Goal: Register for event/course

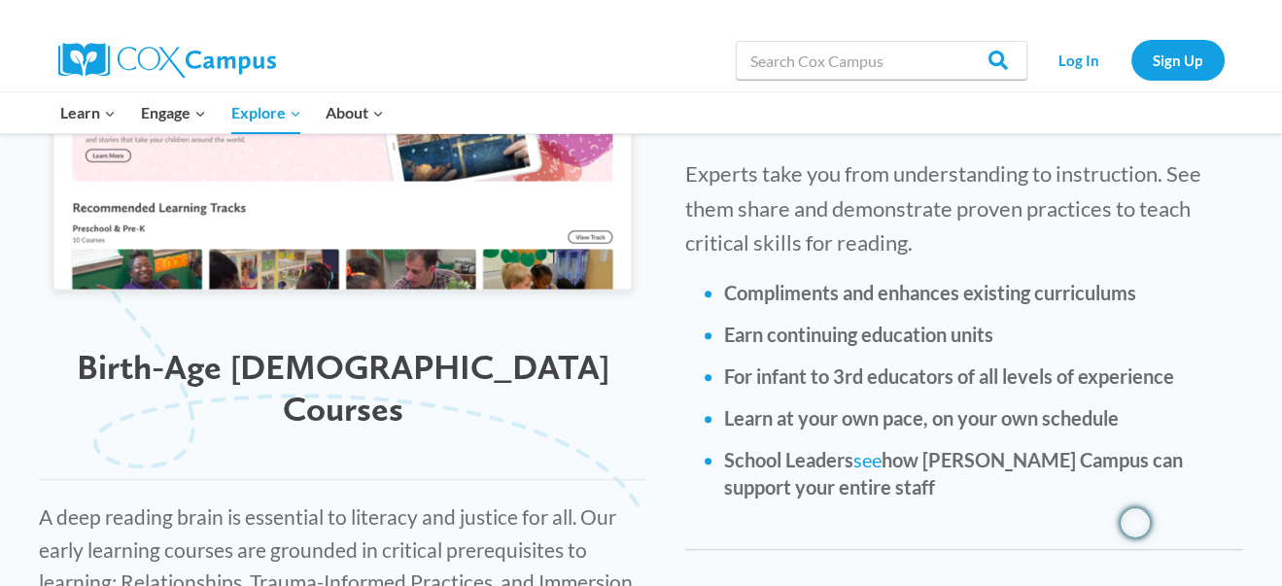
scroll to position [2235, 0]
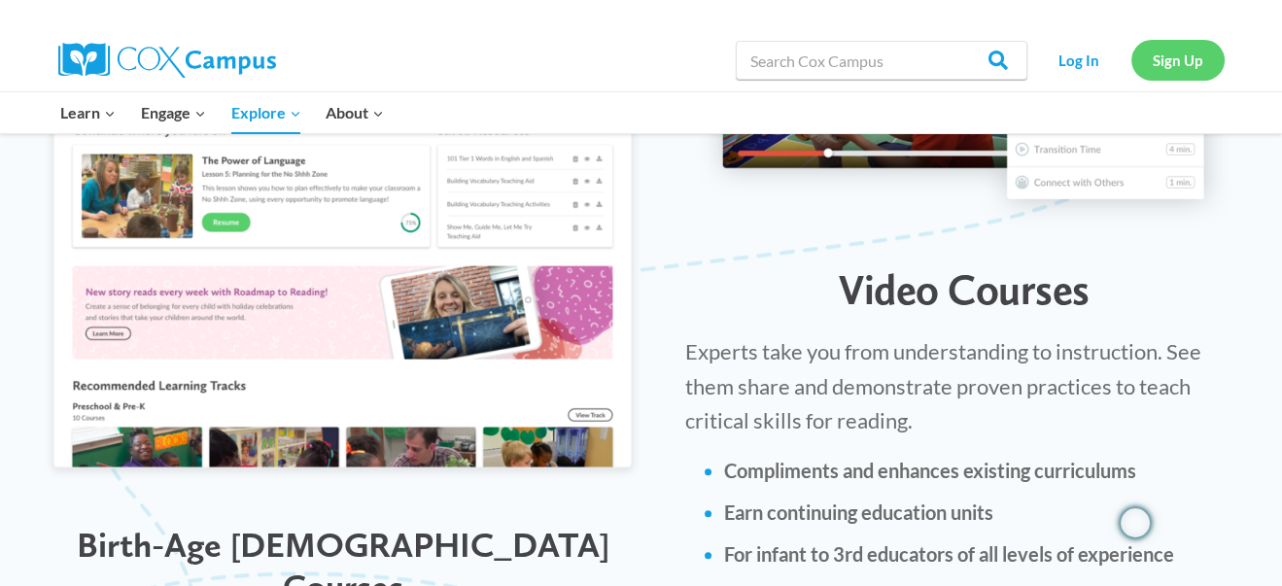
click at [1185, 59] on link "Sign Up" at bounding box center [1177, 60] width 93 height 40
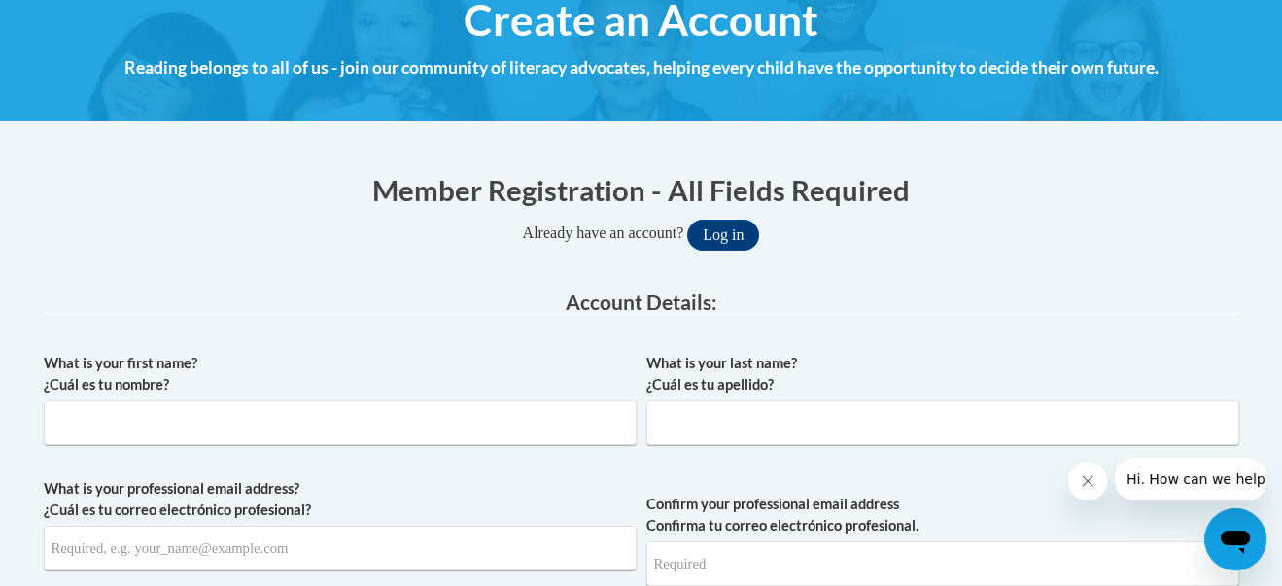
scroll to position [291, 0]
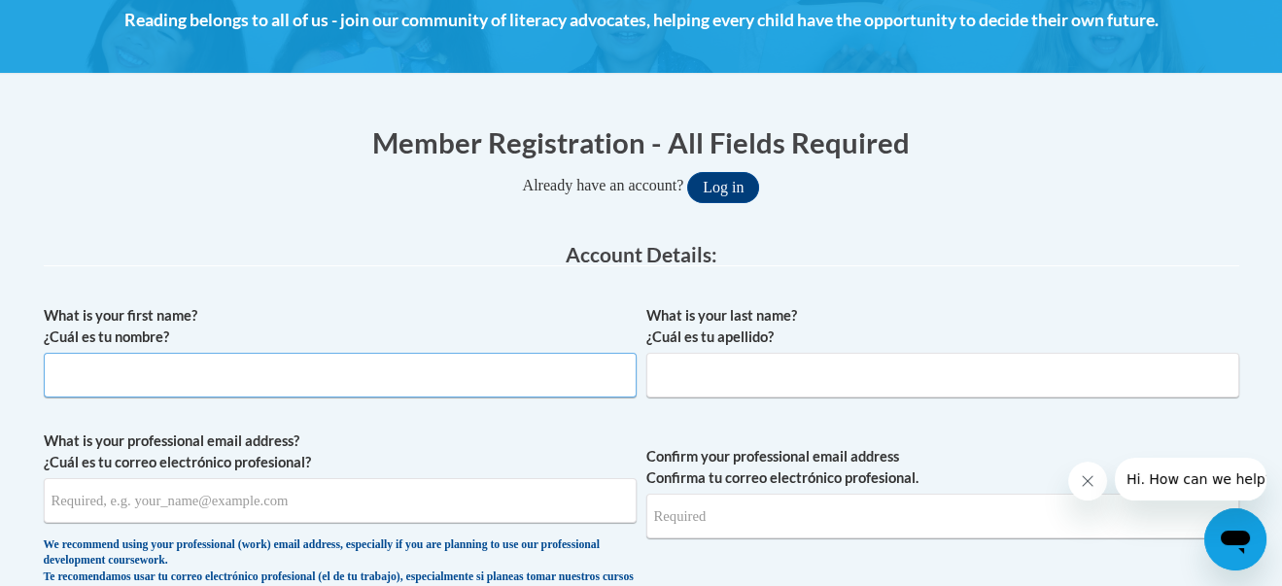
click at [531, 370] on input "What is your first name? ¿Cuál es tu nombre?" at bounding box center [340, 375] width 593 height 45
type input "[PERSON_NAME]"
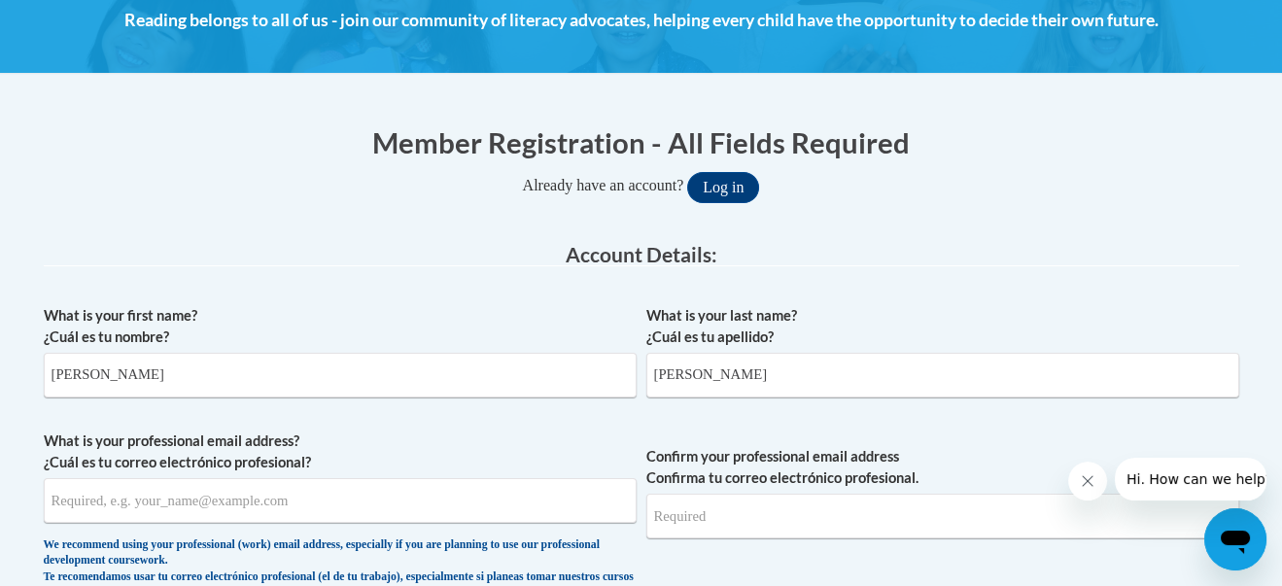
type input "mheinecke@lqpv.org"
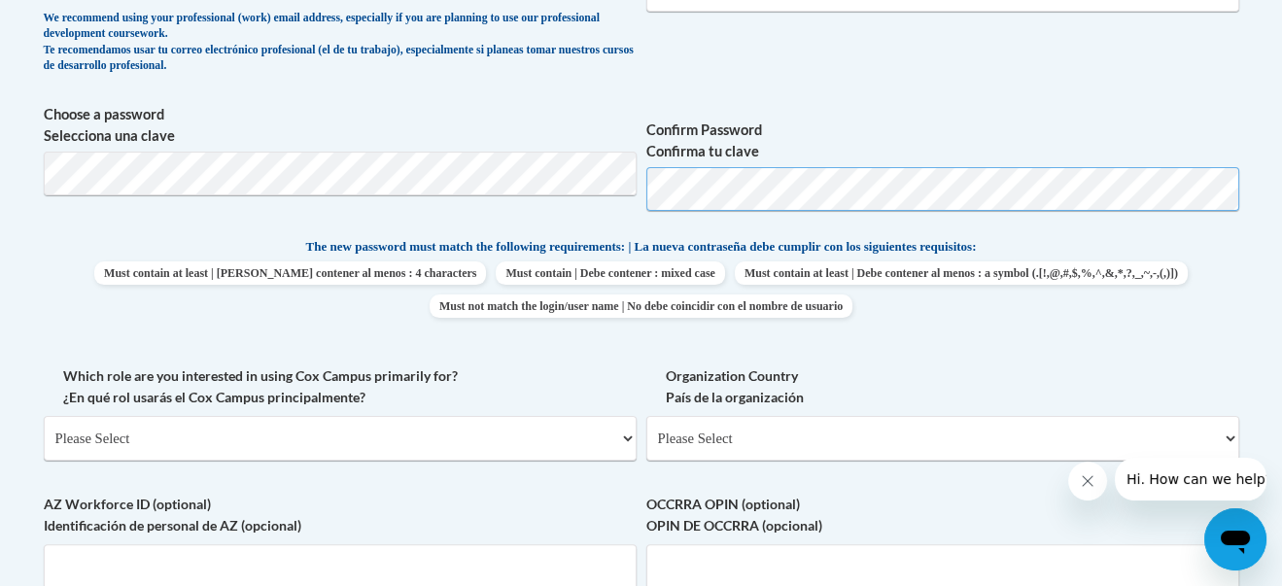
scroll to position [874, 0]
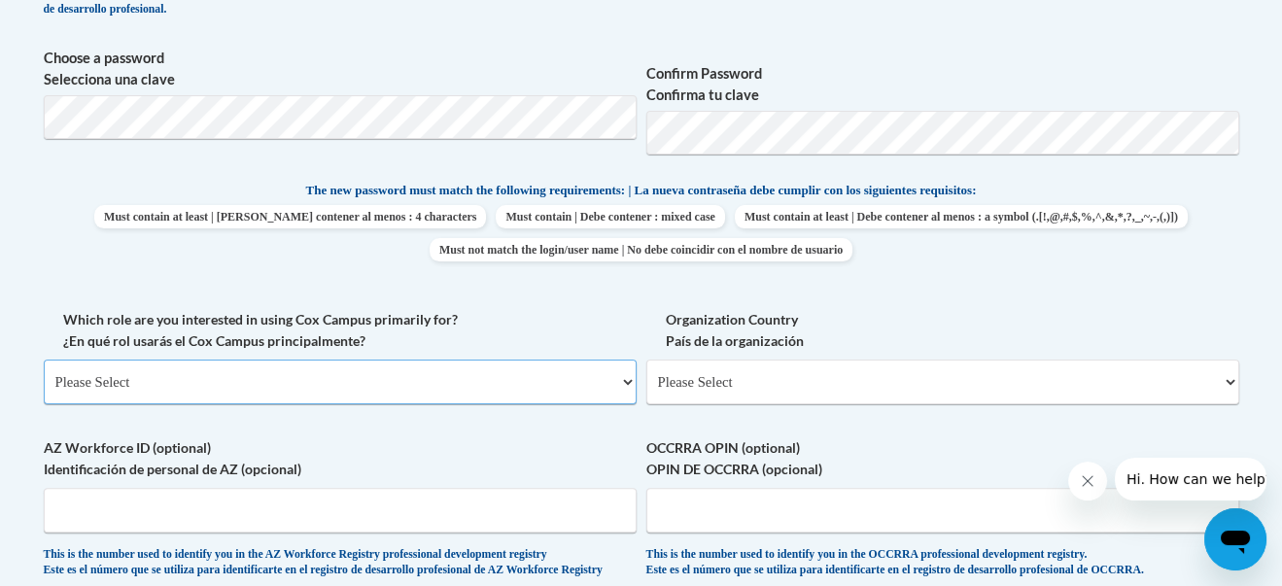
click at [628, 381] on select "Please Select College/University | Colegio/Universidad Community/Nonprofit Part…" at bounding box center [340, 382] width 593 height 45
select select "fbf2d438-af2f-41f8-98f1-81c410e29de3"
click at [44, 360] on select "Please Select College/University | Colegio/Universidad Community/Nonprofit Part…" at bounding box center [340, 382] width 593 height 45
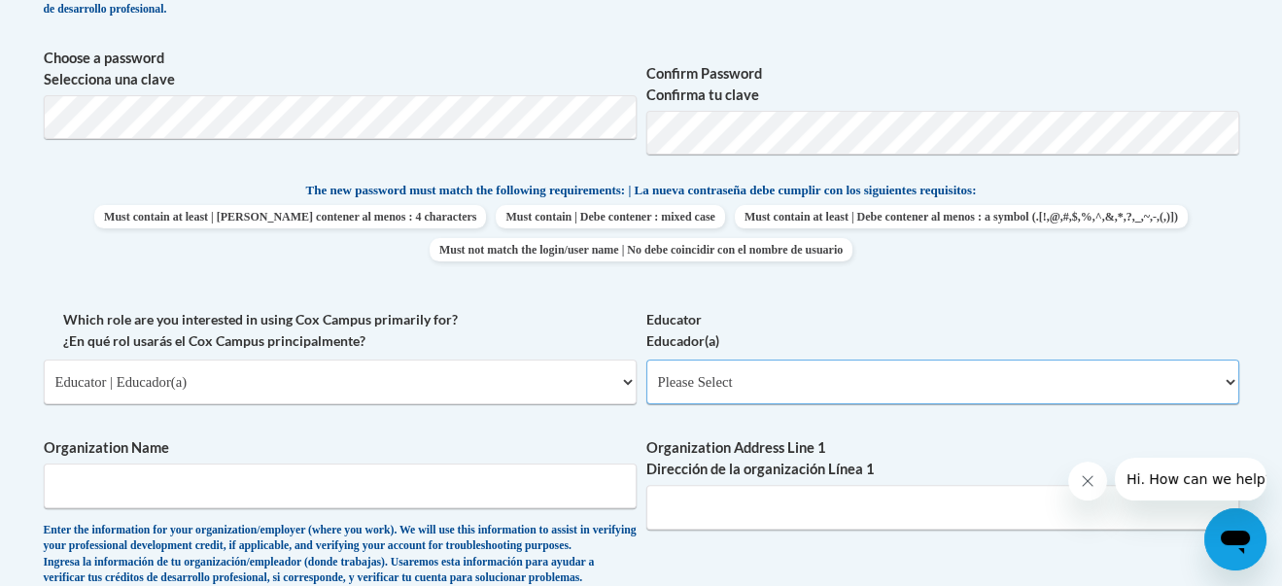
click at [775, 386] on select "Please Select Early Learning/Daycare Teacher/Family Home Care Provider | Maestr…" at bounding box center [942, 382] width 593 height 45
select select "11a86997-7122-4e2e-80c7-11975180ece4"
click at [646, 360] on select "Please Select Early Learning/Daycare Teacher/Family Home Care Provider | Maestr…" at bounding box center [942, 382] width 593 height 45
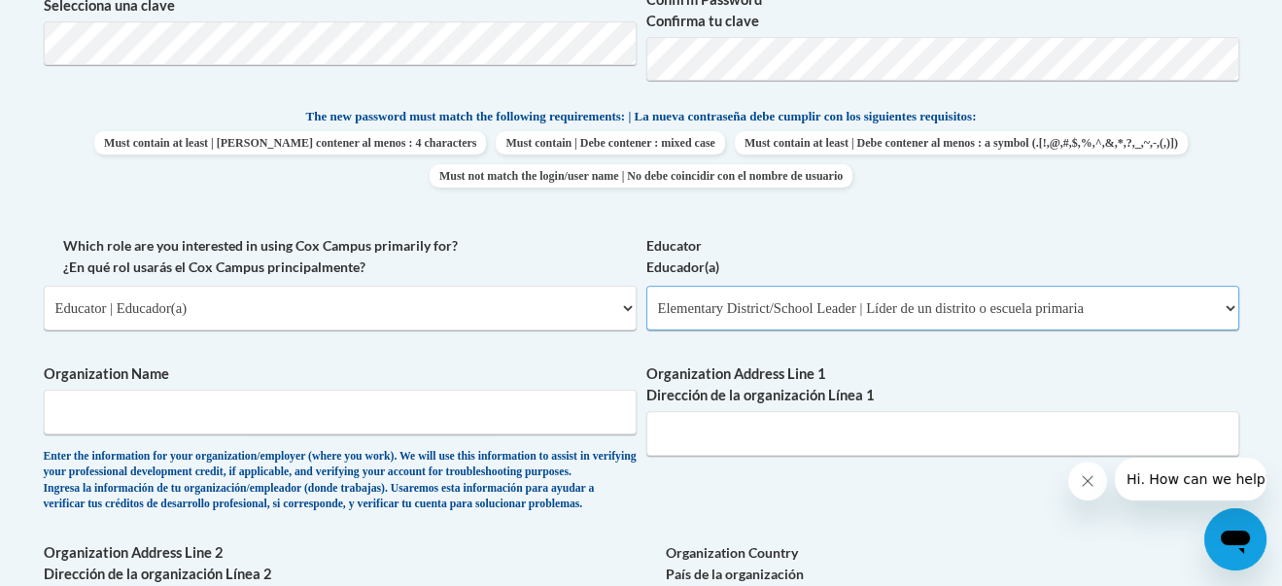
scroll to position [1069, 0]
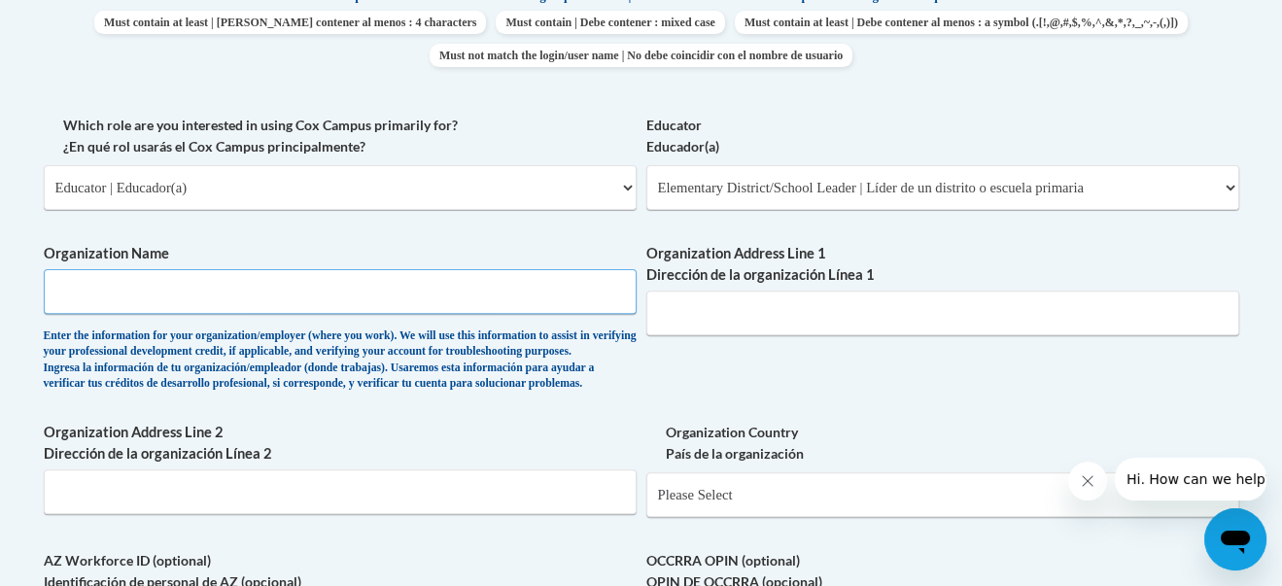
click at [454, 300] on input "Organization Name" at bounding box center [340, 291] width 593 height 45
type input "LQPV School District"
type input "2860 291st St."
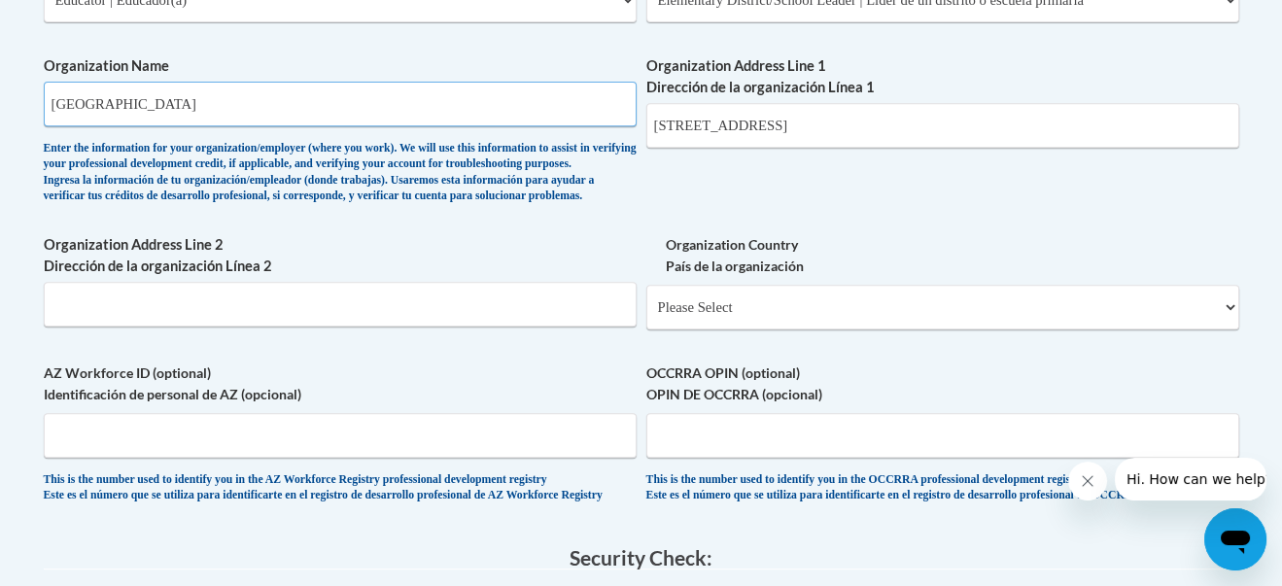
scroll to position [1263, 0]
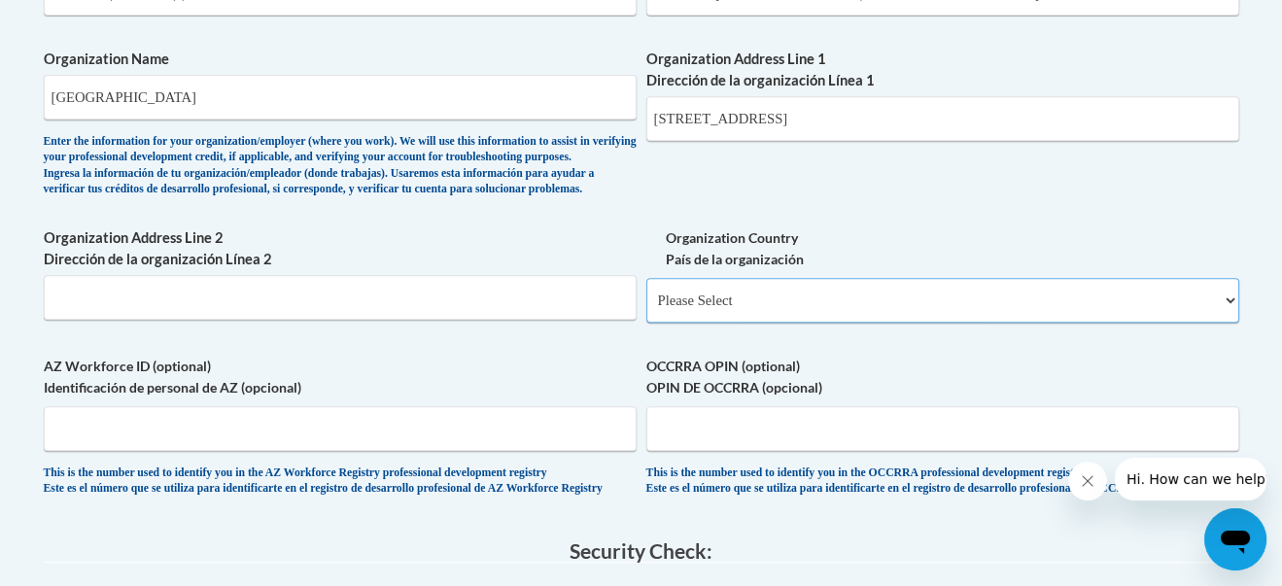
click at [722, 323] on select "Please Select United States | Estados Unidos Outside of the United States | Fue…" at bounding box center [942, 300] width 593 height 45
select select "ad49bcad-a171-4b2e-b99c-48b446064914"
click at [646, 308] on select "Please Select United States | Estados Unidos Outside of the United States | Fue…" at bounding box center [942, 300] width 593 height 45
select select
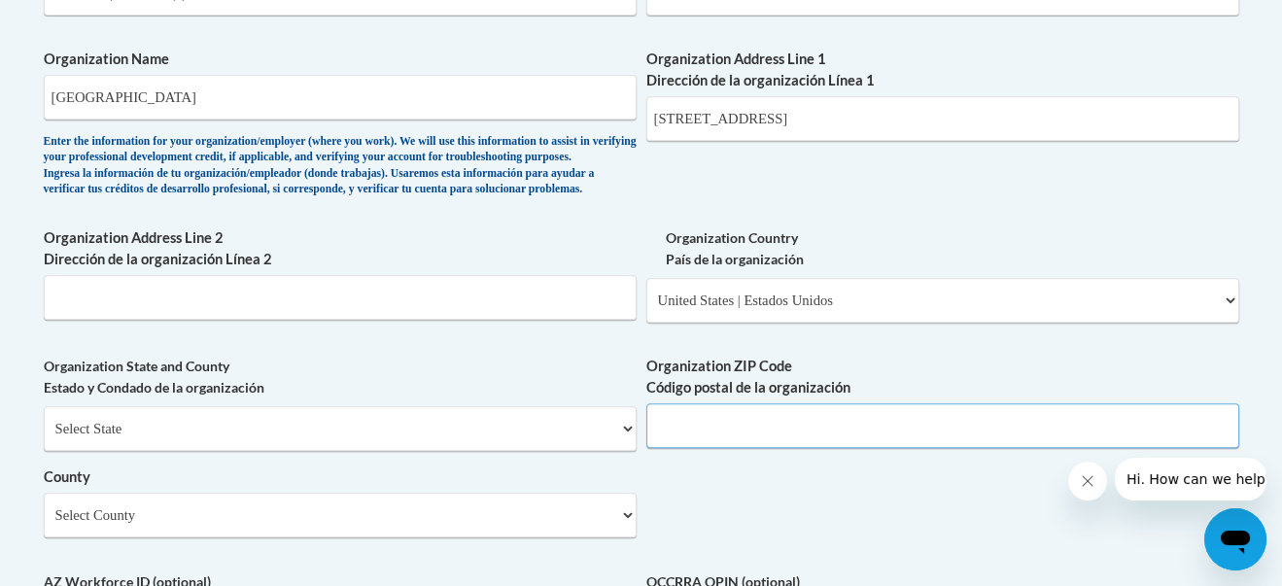
click at [734, 448] on input "Organization ZIP Code Código postal de la organización" at bounding box center [942, 425] width 593 height 45
type input "56256"
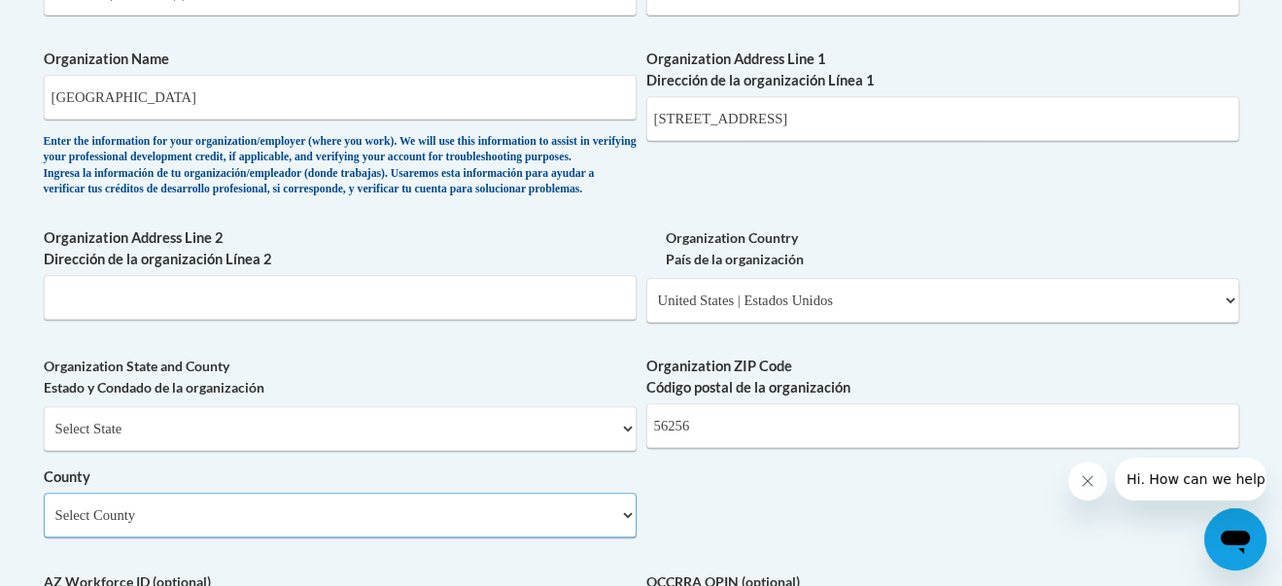
click at [628, 537] on select "Select County Aitkin Anoka Becker Beltrami Benton Big Stone Blue Earth Brown Ca…" at bounding box center [340, 515] width 593 height 45
select select "Lac qui Parle"
click at [44, 524] on select "Select County Aitkin Anoka Becker Beltrami Benton Big Stone Blue Earth Brown Ca…" at bounding box center [340, 515] width 593 height 45
click at [768, 524] on div "What is your first name? ¿Cuál es tu nombre? Maureen What is your last name? ¿C…" at bounding box center [641, 28] width 1195 height 1409
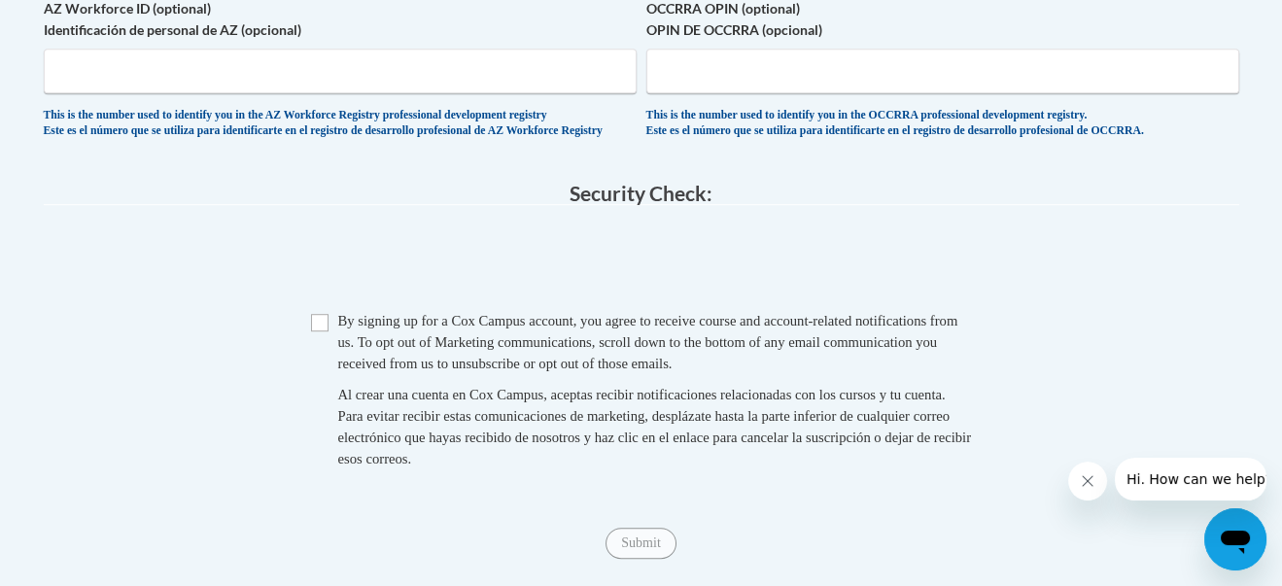
scroll to position [1846, 0]
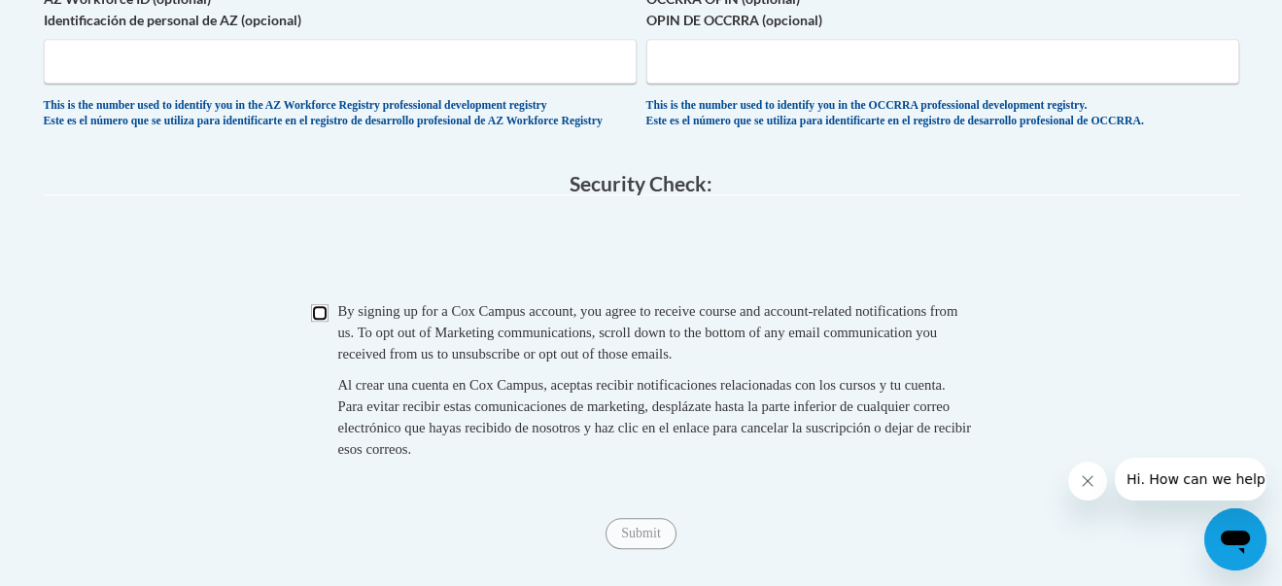
click at [320, 322] on input "Checkbox" at bounding box center [319, 312] width 17 height 17
checkbox input "true"
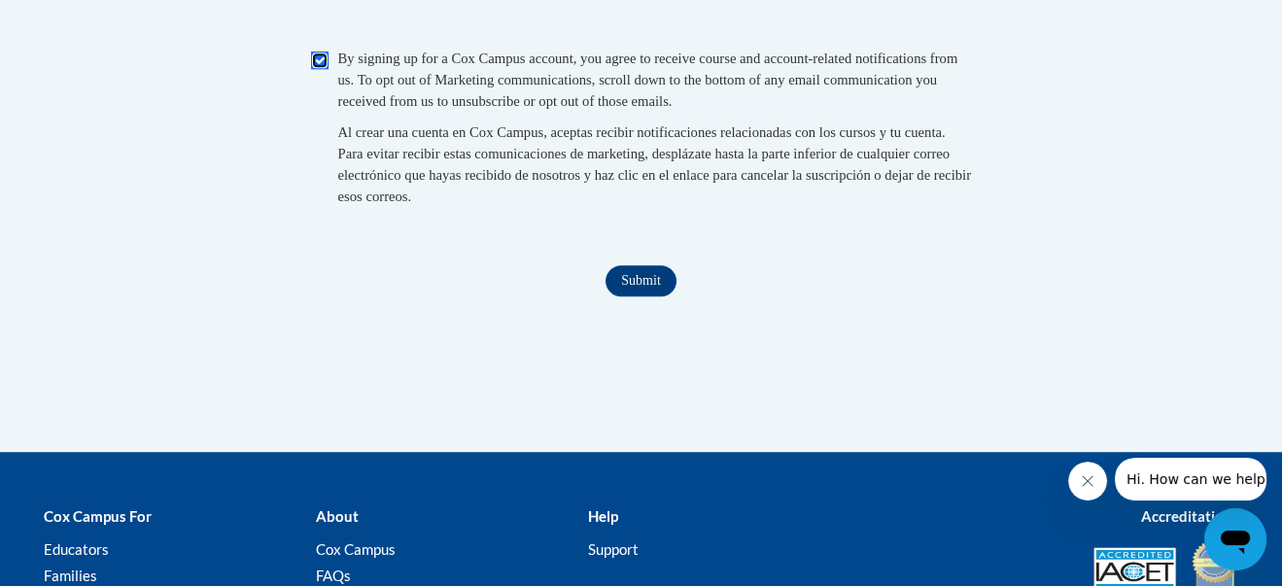
scroll to position [2138, 0]
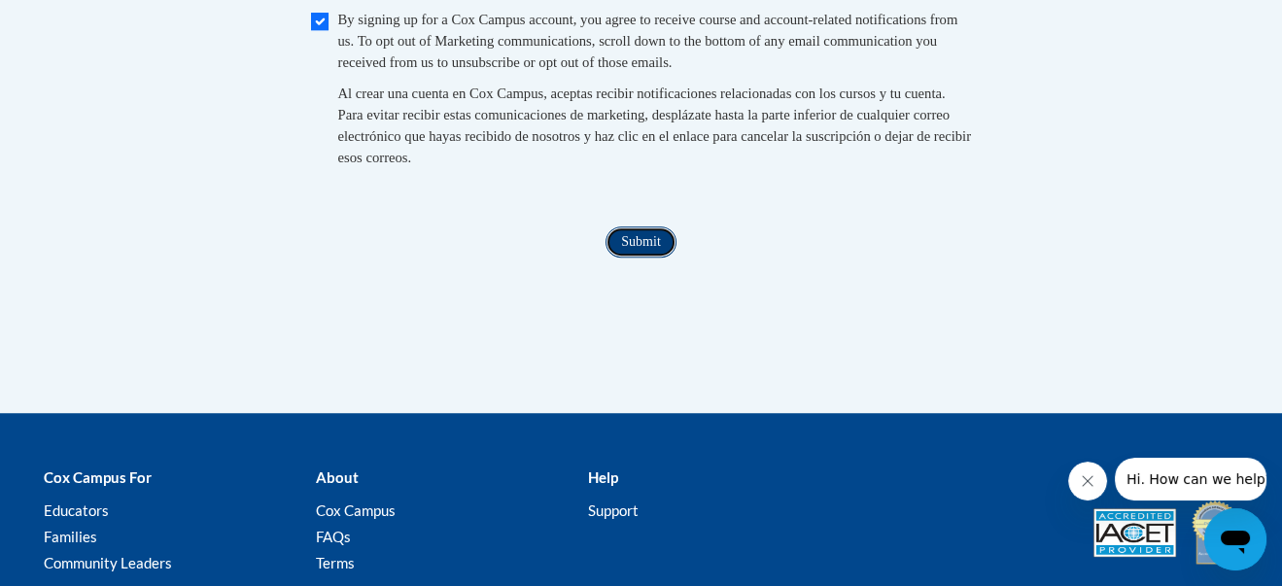
click at [640, 257] on input "Submit" at bounding box center [640, 241] width 70 height 31
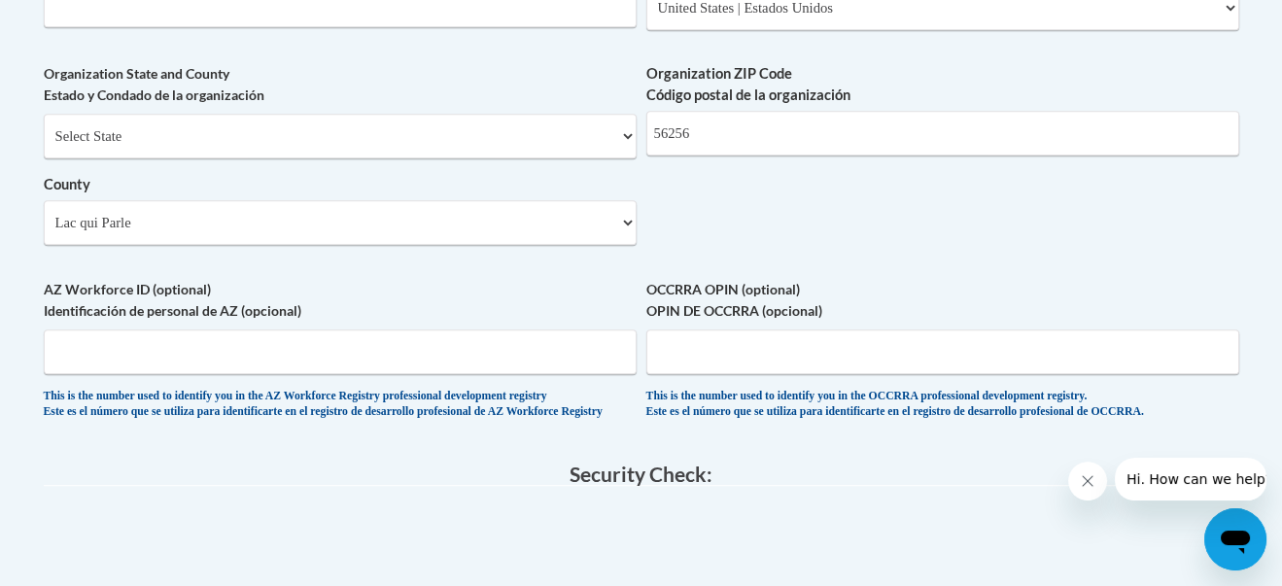
scroll to position [1555, 0]
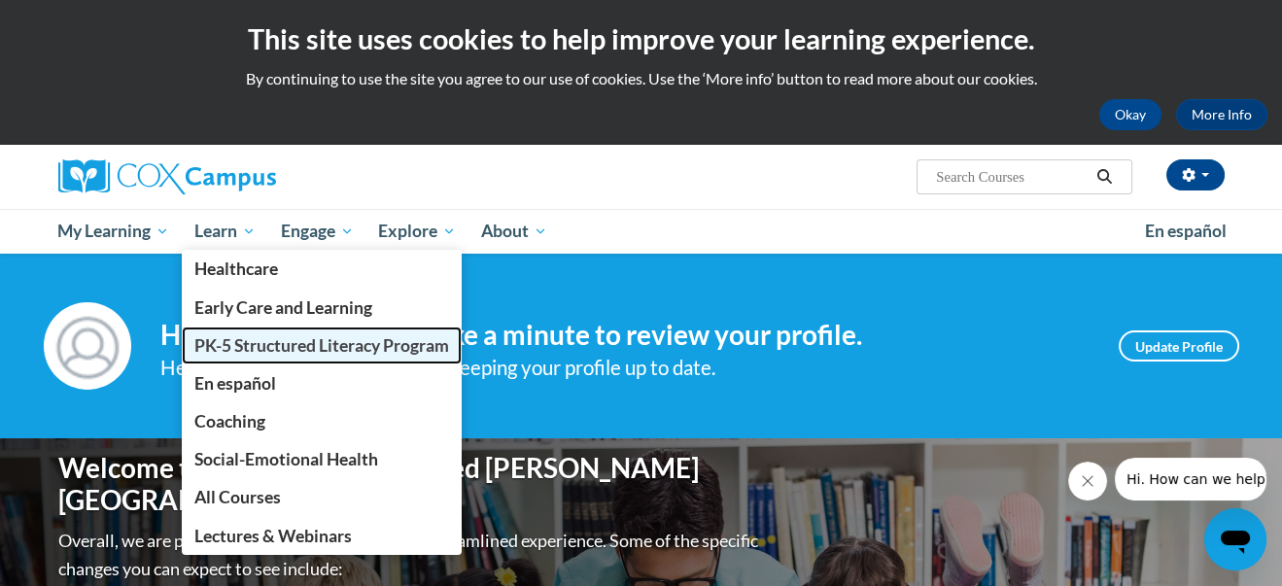
click at [235, 341] on span "PK-5 Structured Literacy Program" at bounding box center [321, 345] width 255 height 20
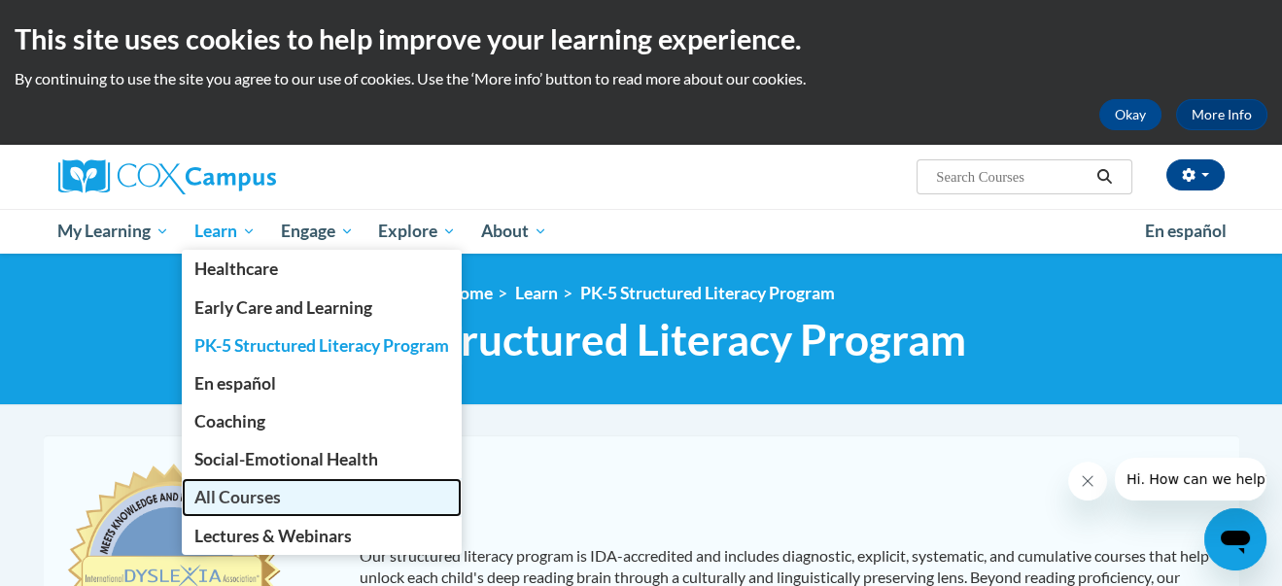
click at [248, 493] on span "All Courses" at bounding box center [237, 497] width 86 height 20
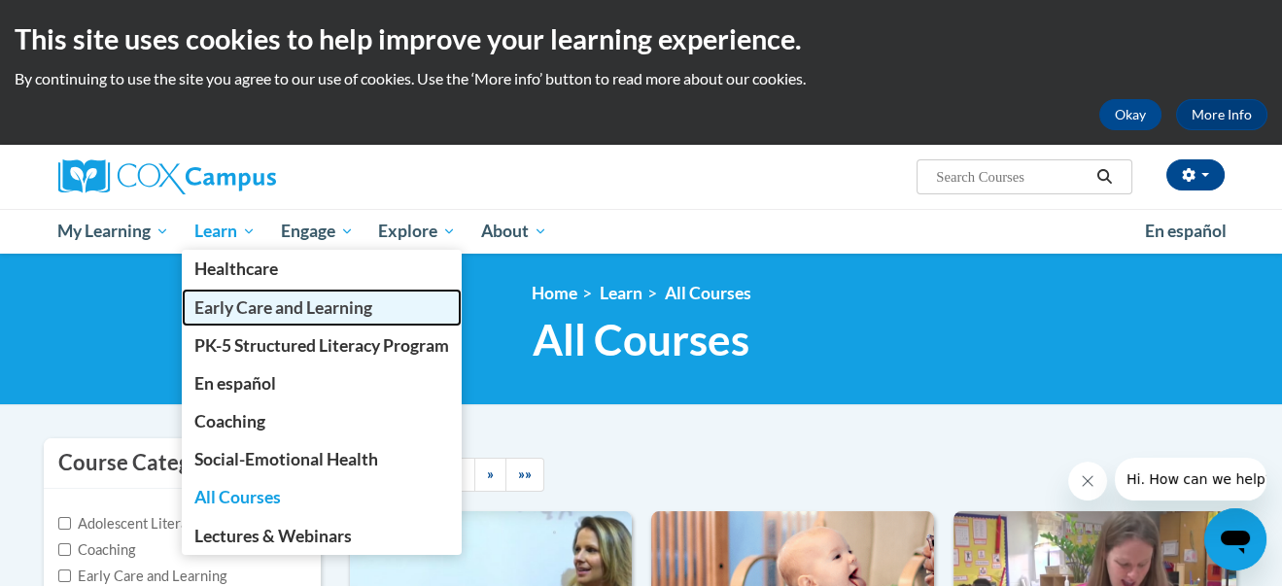
click at [226, 306] on span "Early Care and Learning" at bounding box center [283, 307] width 178 height 20
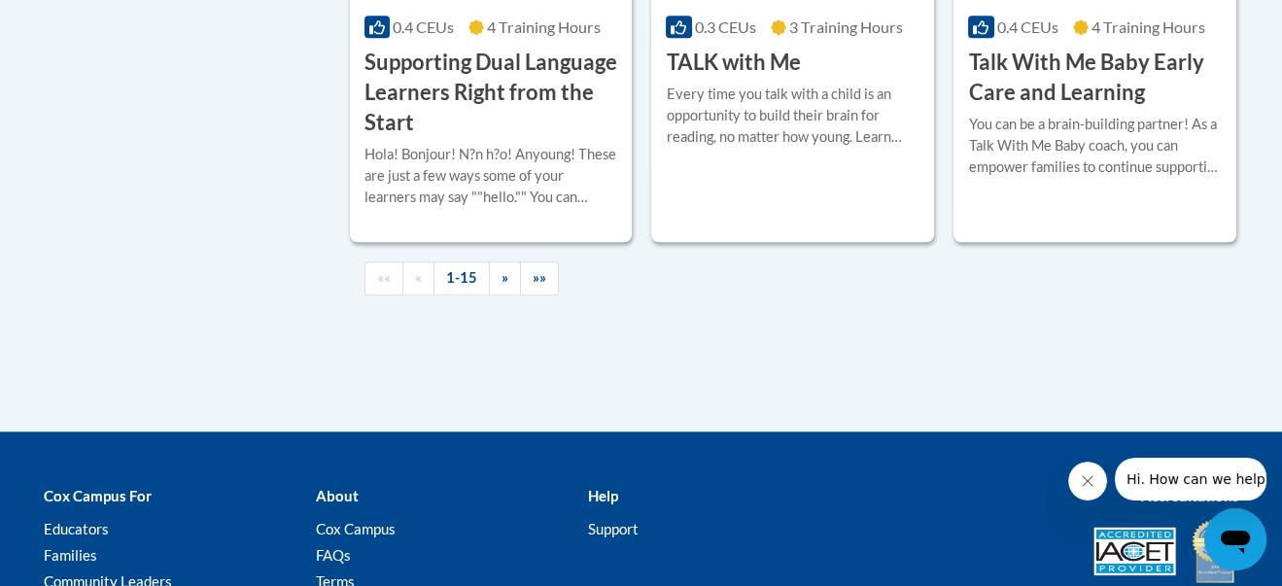
scroll to position [3298, 0]
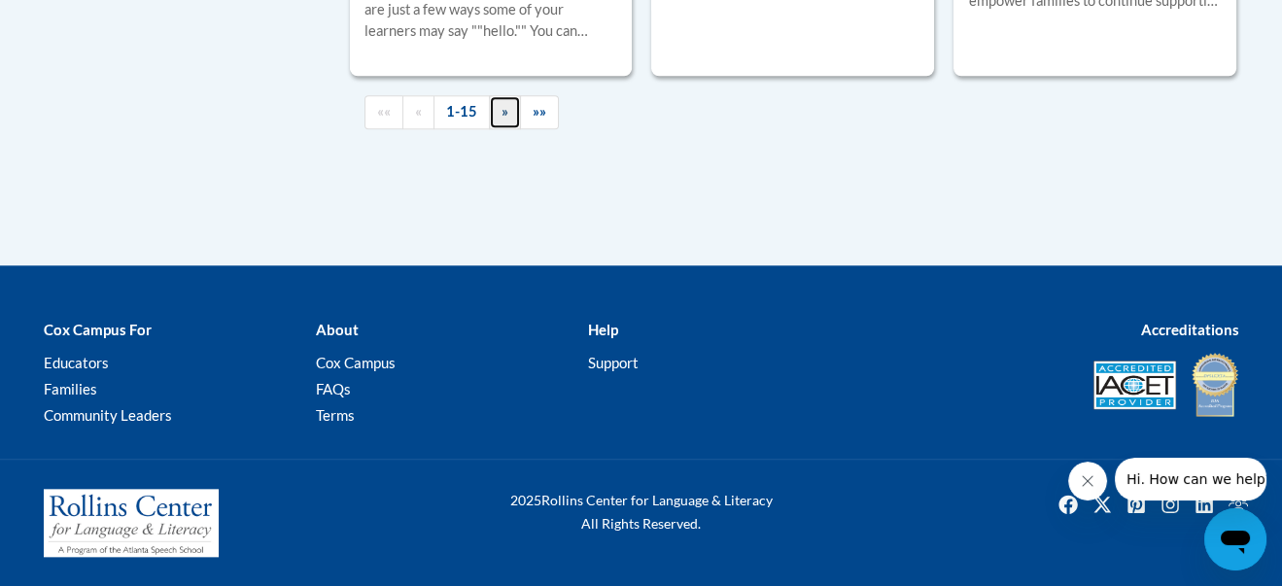
click at [505, 118] on link "»" at bounding box center [505, 112] width 32 height 34
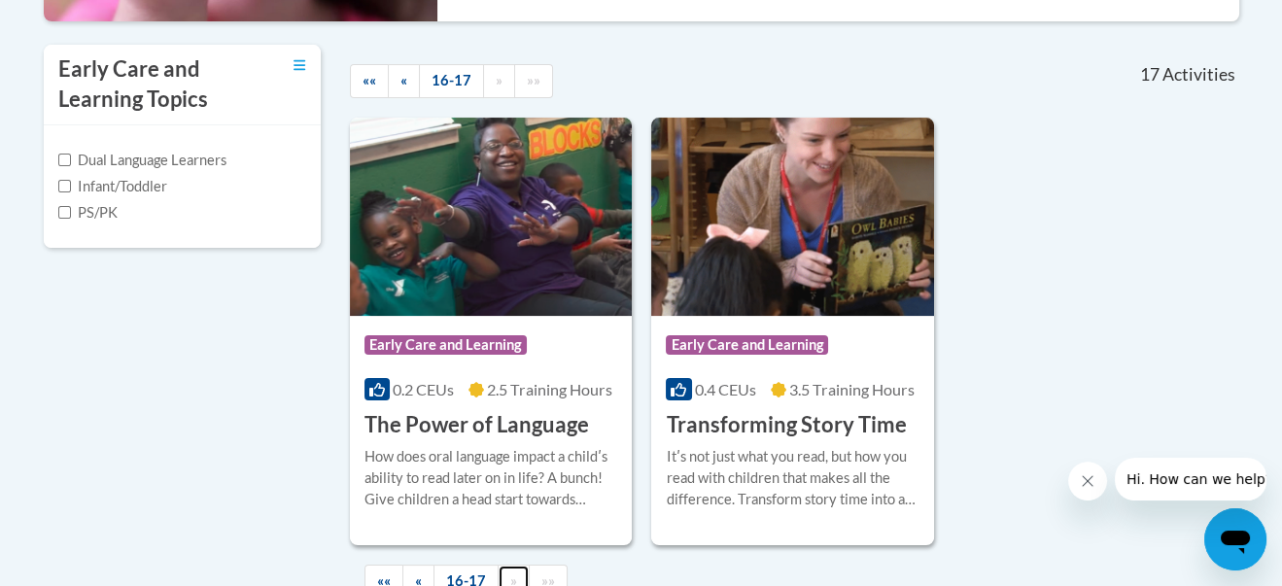
scroll to position [680, 0]
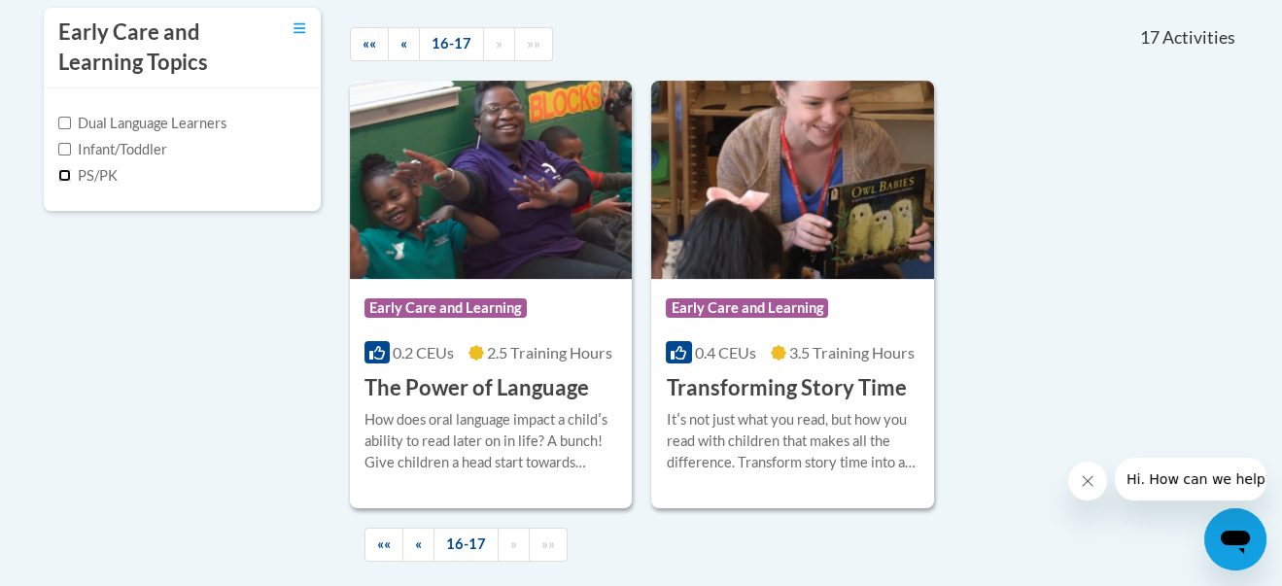
click at [63, 174] on input "PS/PK" at bounding box center [64, 175] width 13 height 13
checkbox input "true"
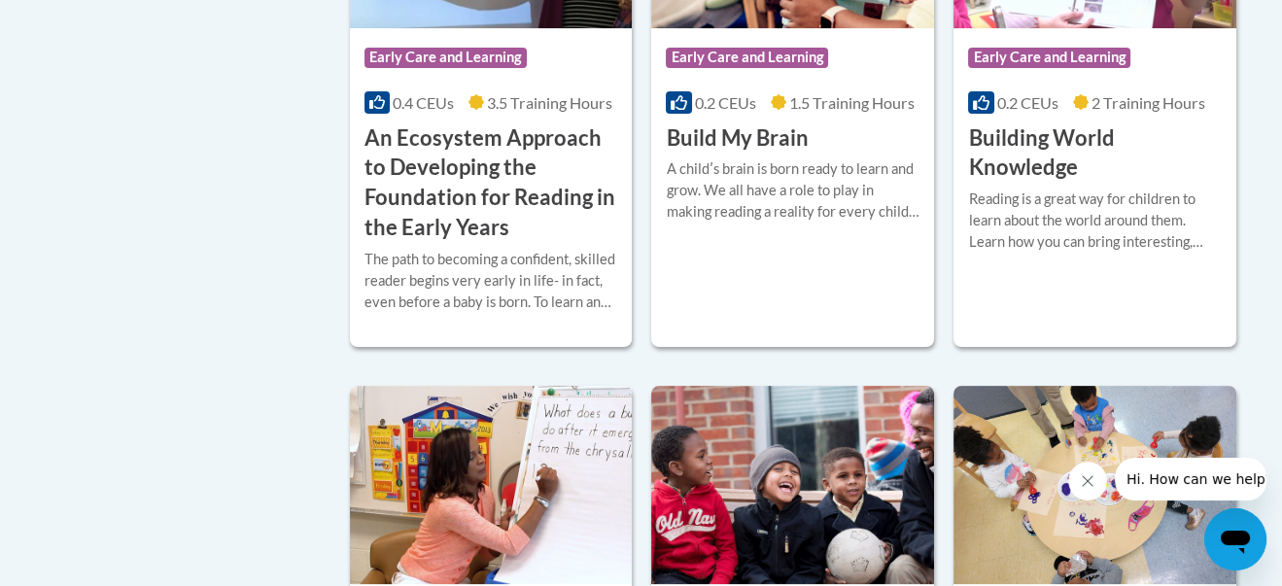
scroll to position [1166, 0]
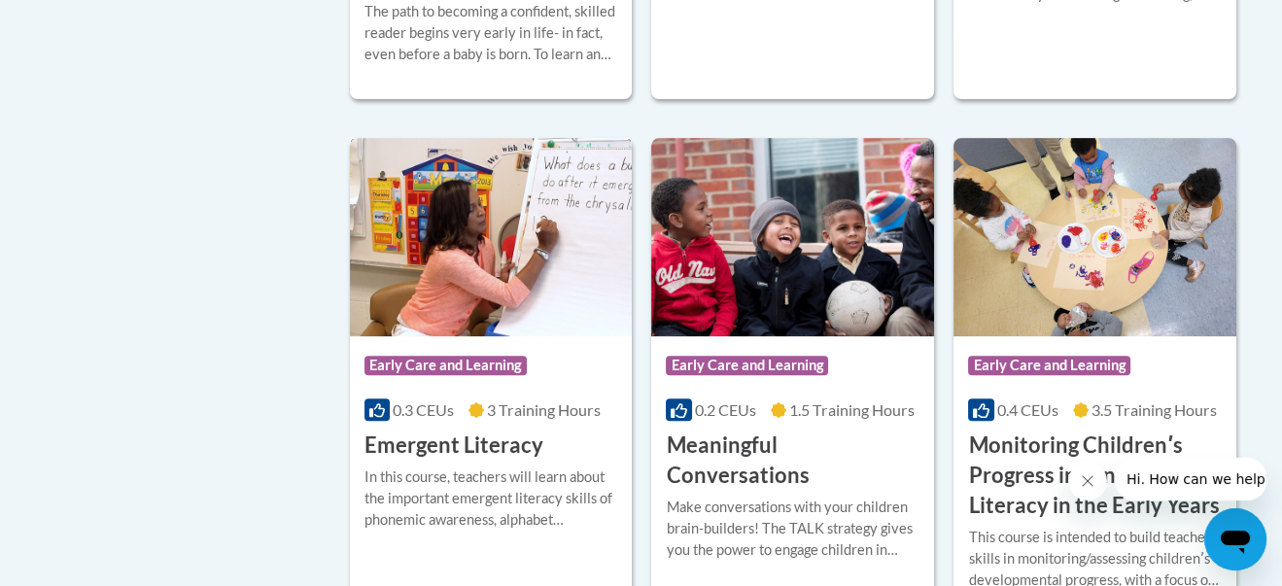
click at [494, 466] on div "In this course, teachers will learn about the important emergent literacy skill…" at bounding box center [491, 498] width 254 height 64
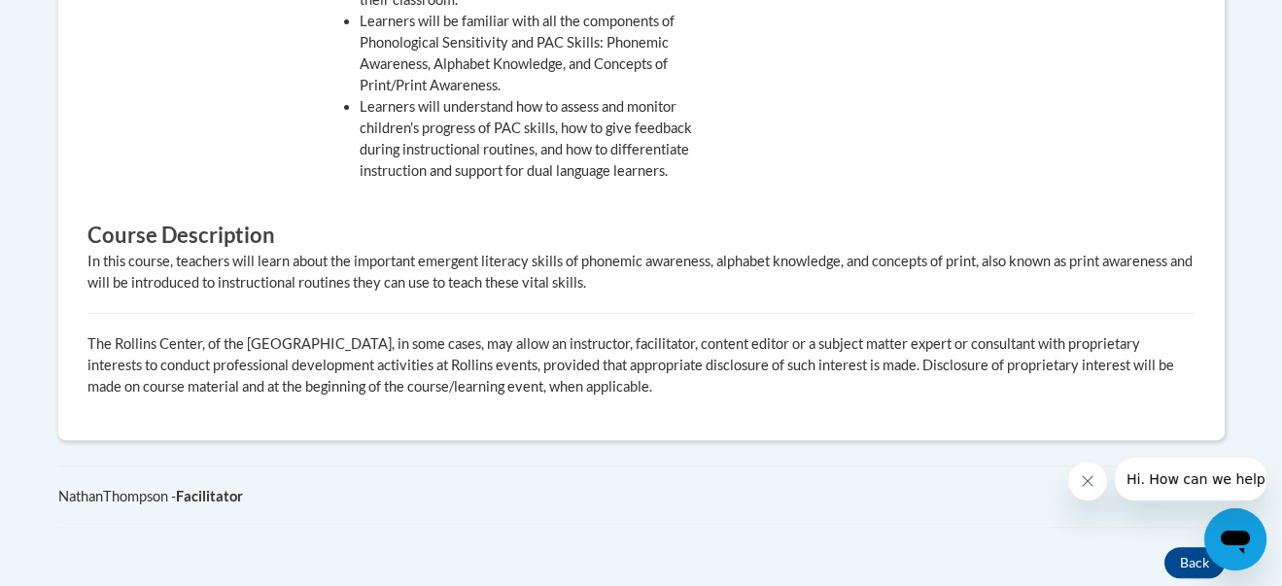
scroll to position [777, 0]
